Goal: Task Accomplishment & Management: Manage account settings

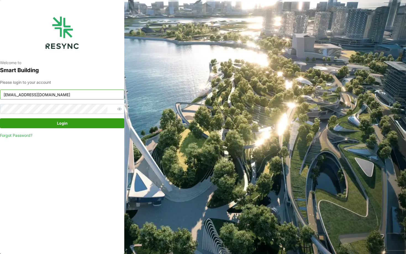
click at [84, 93] on input "[EMAIL_ADDRESS][DOMAIN_NAME]" at bounding box center [62, 95] width 124 height 10
type input "[EMAIL_ADDRESS][DOMAIN_NAME]"
click at [93, 125] on span "Login" at bounding box center [62, 123] width 114 height 9
click at [70, 121] on span "Login" at bounding box center [62, 123] width 114 height 9
click at [64, 98] on input "continental_display@resynctech.com" at bounding box center [62, 95] width 124 height 10
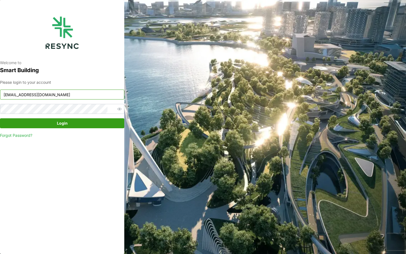
type input "mesp_display@resynctech.com"
click at [95, 122] on span "Login" at bounding box center [62, 123] width 114 height 9
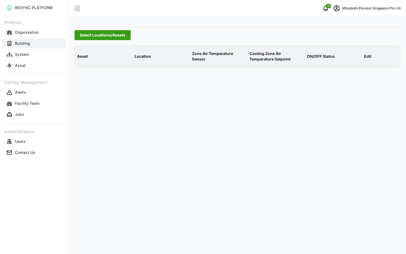
click at [48, 43] on button "Building" at bounding box center [34, 43] width 64 height 10
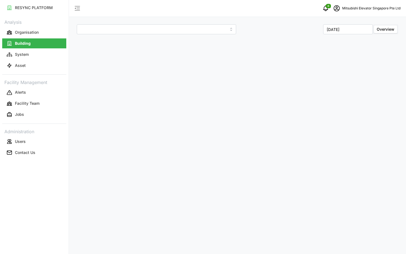
type input "MESP"
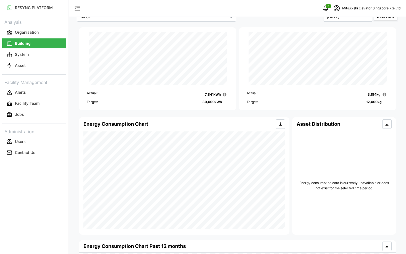
scroll to position [15, 0]
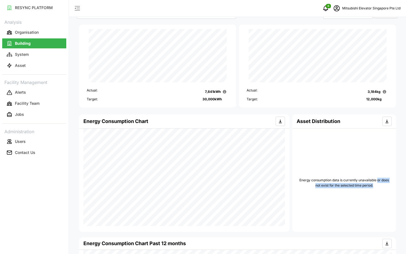
drag, startPoint x: 378, startPoint y: 179, endPoint x: 379, endPoint y: 188, distance: 9.2
click at [379, 188] on div "Energy consumption data is currently unavailable or does not exist for the sele…" at bounding box center [344, 183] width 95 height 109
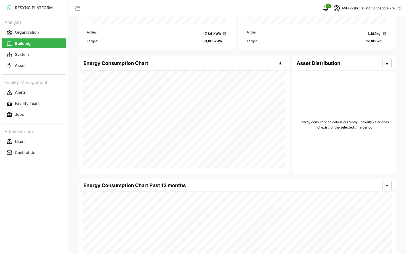
scroll to position [0, 0]
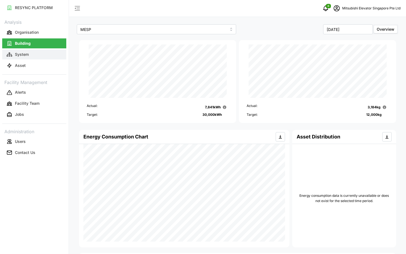
click at [17, 55] on p "System" at bounding box center [22, 55] width 14 height 6
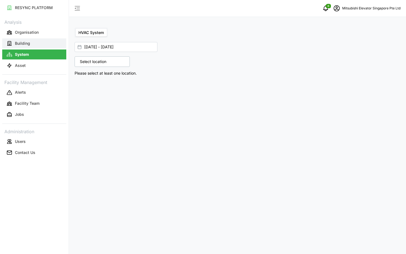
click at [25, 48] on button "Building" at bounding box center [34, 43] width 64 height 10
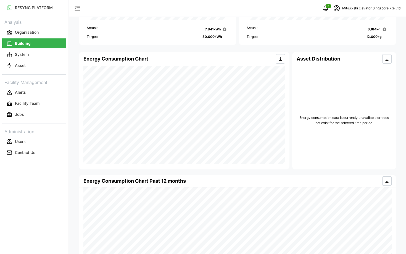
scroll to position [75, 0]
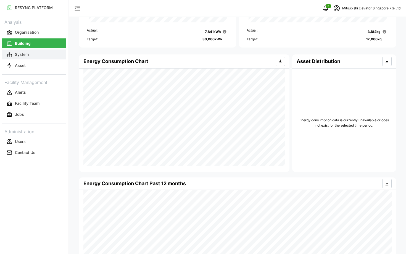
click at [52, 56] on button "System" at bounding box center [34, 54] width 64 height 10
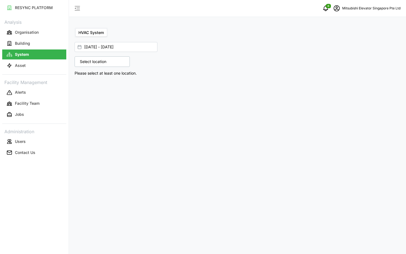
click at [122, 61] on div "Select location" at bounding box center [102, 61] width 55 height 11
click at [81, 87] on polyline at bounding box center [81, 86] width 1 height 2
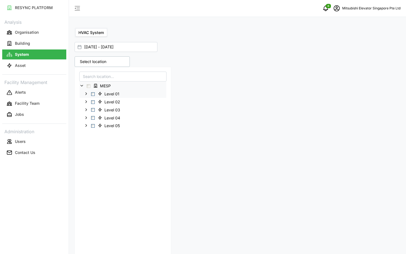
click at [89, 95] on div "Level 01" at bounding box center [123, 94] width 87 height 8
click at [93, 95] on span "Select Level 01" at bounding box center [93, 94] width 4 height 4
click at [261, 97] on p "Fan Coil Unit" at bounding box center [238, 100] width 326 height 8
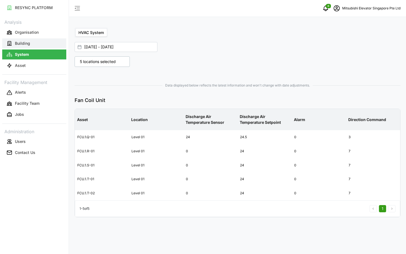
click at [34, 44] on button "Building" at bounding box center [34, 43] width 64 height 10
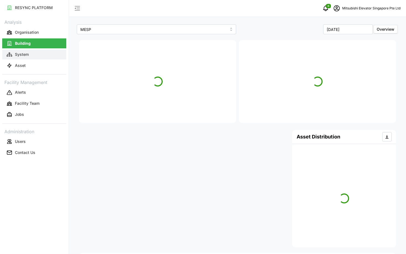
click at [34, 56] on button "System" at bounding box center [34, 54] width 64 height 10
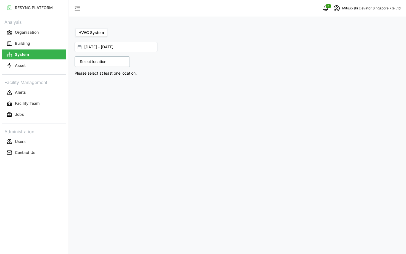
click at [96, 59] on p "Select location" at bounding box center [93, 62] width 32 height 6
click at [80, 87] on icon at bounding box center [82, 85] width 4 height 4
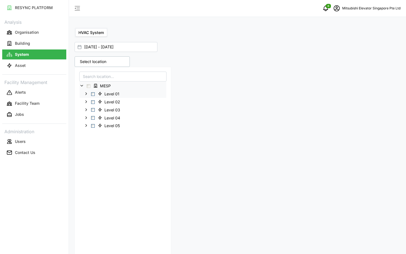
click at [94, 96] on div "Level 01" at bounding box center [123, 94] width 87 height 8
click at [92, 93] on span "Select Level 01" at bounding box center [93, 94] width 4 height 4
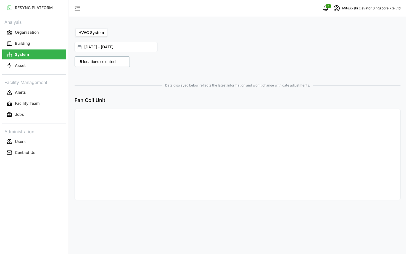
click at [242, 64] on div "5 locations selected MESP Level 01 Level 02 Level 03 Level 04 Level 05 Data dis…" at bounding box center [237, 131] width 331 height 154
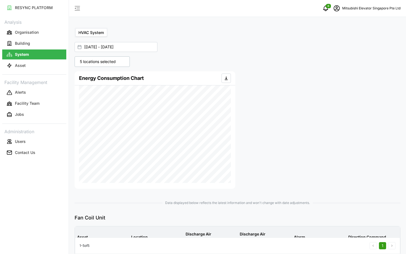
click at [110, 64] on p "5 locations selected" at bounding box center [97, 62] width 41 height 6
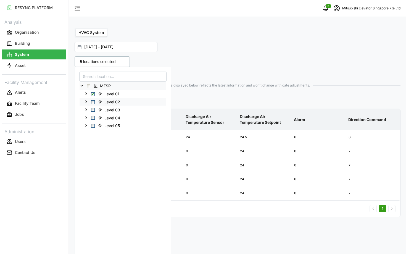
click at [93, 102] on span "Select Level 02" at bounding box center [93, 102] width 4 height 4
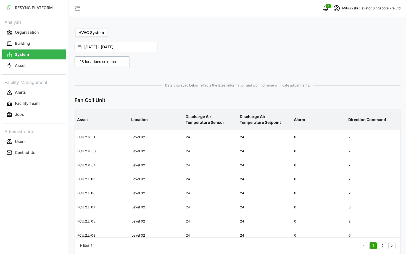
click at [294, 102] on div "18 locations selected MESP Level 01 Level 02 Level 03 Level 04 Level 05 Data di…" at bounding box center [237, 232] width 331 height 356
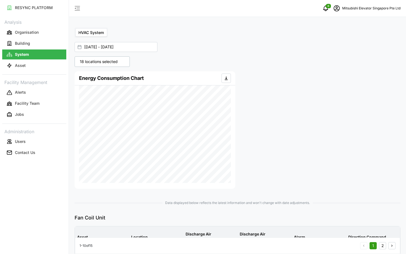
click at [82, 59] on p "18 locations selected" at bounding box center [98, 62] width 43 height 6
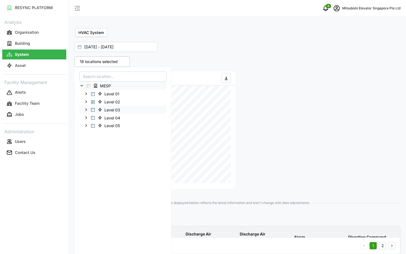
click at [92, 111] on span "Select Level 03" at bounding box center [93, 110] width 4 height 4
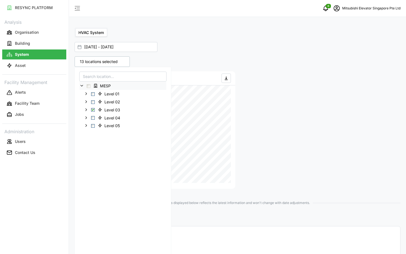
click at [283, 116] on div "13 locations selected MESP Level 01 Level 02 Level 03 Level 04 Level 05 Energy …" at bounding box center [237, 247] width 331 height 387
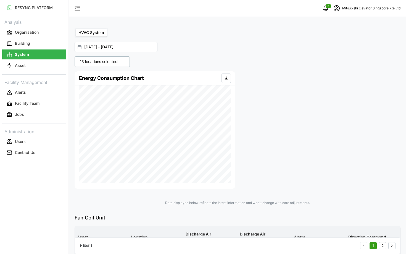
click at [91, 62] on p "13 locations selected" at bounding box center [98, 62] width 43 height 6
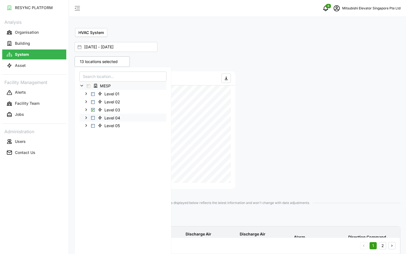
click at [93, 120] on div "Level 04" at bounding box center [123, 118] width 87 height 8
click at [93, 119] on span "Select Level 04" at bounding box center [93, 118] width 4 height 4
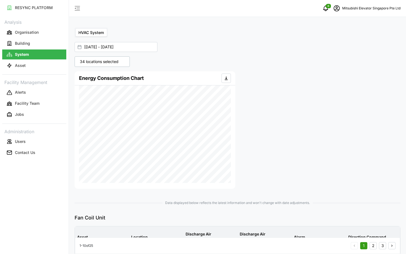
click at [118, 61] on p "34 locations selected" at bounding box center [99, 62] width 44 height 6
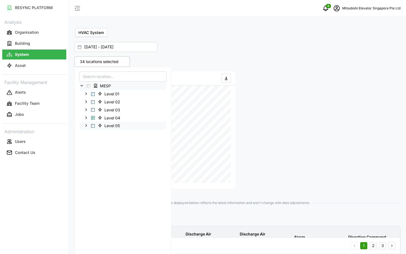
click at [92, 125] on span "Select Level 05" at bounding box center [93, 126] width 4 height 4
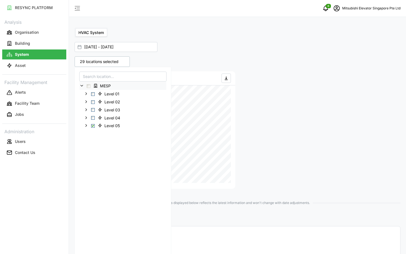
click at [275, 131] on div "29 locations selected MESP Level 01 Level 02 Level 03 Level 04 Level 05 Energy …" at bounding box center [237, 247] width 331 height 387
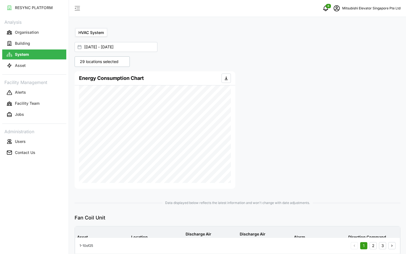
click at [114, 63] on p "29 locations selected" at bounding box center [99, 62] width 44 height 6
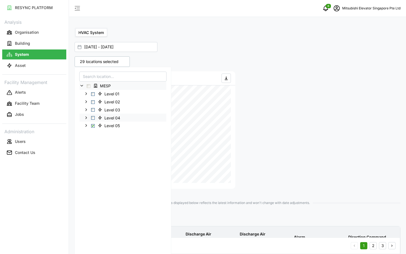
click at [93, 115] on div "Level 04" at bounding box center [123, 118] width 87 height 8
click at [92, 119] on span "Select Level 04" at bounding box center [93, 118] width 4 height 4
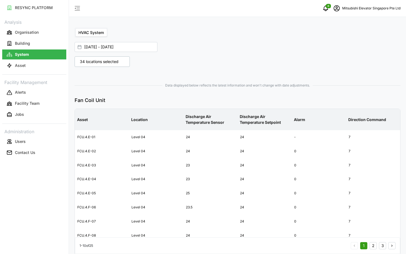
click at [338, 97] on div "34 locations selected MESP Level 01 Level 02 Level 03 Level 04 Level 05 Data di…" at bounding box center [237, 232] width 331 height 356
click at [323, 95] on div "Data displayed below reflects the latest information and won't change with date…" at bounding box center [238, 244] width 326 height 328
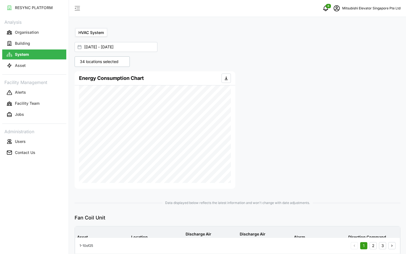
click at [100, 64] on p "34 locations selected" at bounding box center [99, 62] width 44 height 6
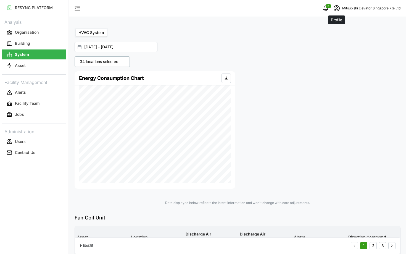
click at [338, 11] on icon "schedule" at bounding box center [337, 8] width 7 height 7
click at [350, 41] on div "Logout" at bounding box center [369, 42] width 39 height 6
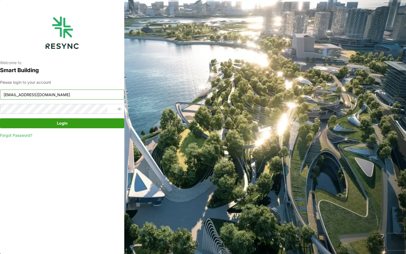
click at [63, 98] on input "mesp_display@resynctech.com" at bounding box center [62, 95] width 124 height 10
type input "continental_display@resynctech.com"
click at [98, 120] on span "Login" at bounding box center [62, 123] width 114 height 9
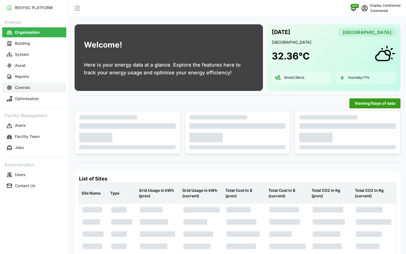
click at [34, 86] on button "Controls" at bounding box center [34, 88] width 64 height 10
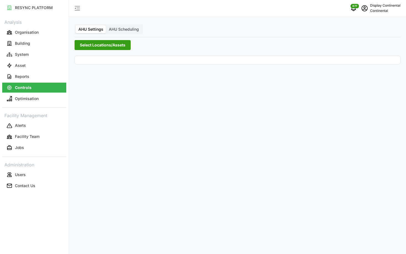
click at [121, 43] on span "Select Locations/Assets" at bounding box center [103, 44] width 46 height 9
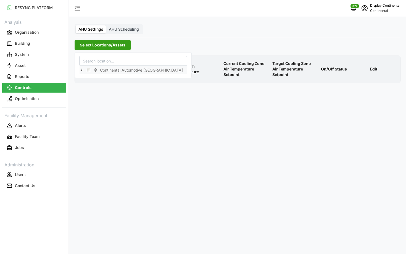
click at [82, 69] on icon at bounding box center [82, 70] width 4 height 4
click at [93, 77] on span "Select CA1" at bounding box center [93, 78] width 4 height 4
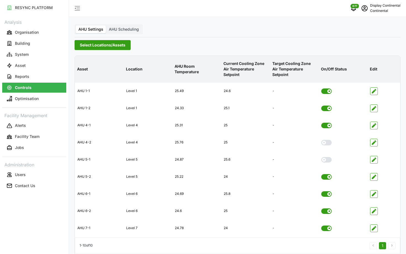
click at [265, 61] on p "Current Cooling Zone Air Temperature Setpoint" at bounding box center [246, 69] width 47 height 26
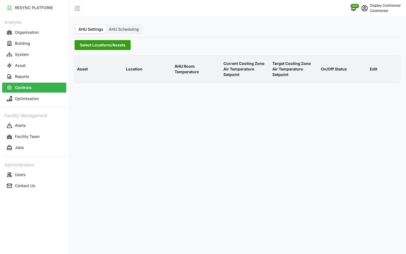
click at [115, 44] on span "Select Locations/Assets" at bounding box center [103, 44] width 46 height 9
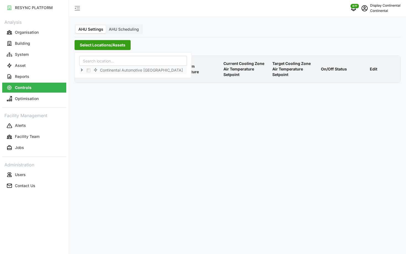
click at [83, 69] on icon at bounding box center [82, 70] width 4 height 4
click at [92, 77] on span "Select CA1" at bounding box center [93, 78] width 4 height 4
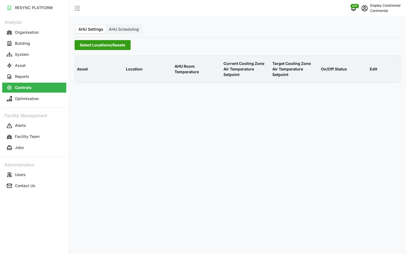
click at [98, 48] on span "Select Locations/Assets" at bounding box center [103, 44] width 46 height 9
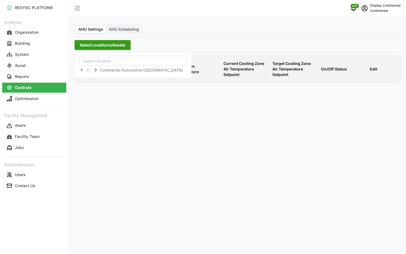
click at [82, 70] on icon at bounding box center [82, 70] width 4 height 4
click at [92, 78] on span "Select CA1" at bounding box center [93, 78] width 4 height 4
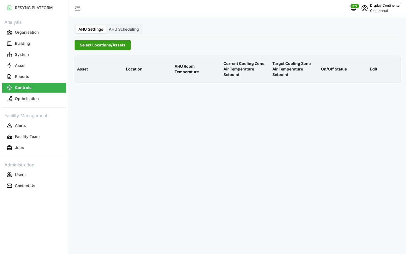
click at [95, 49] on span "Select Locations/Assets" at bounding box center [103, 44] width 46 height 9
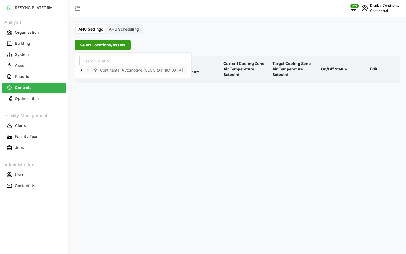
click at [82, 71] on icon at bounding box center [82, 70] width 4 height 4
click at [92, 77] on span "Select CA1" at bounding box center [93, 78] width 4 height 4
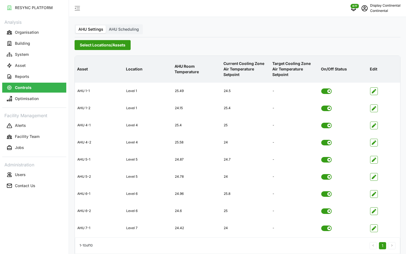
click at [205, 61] on p "AHU Room Temperature" at bounding box center [197, 69] width 47 height 20
